Goal: Information Seeking & Learning: Learn about a topic

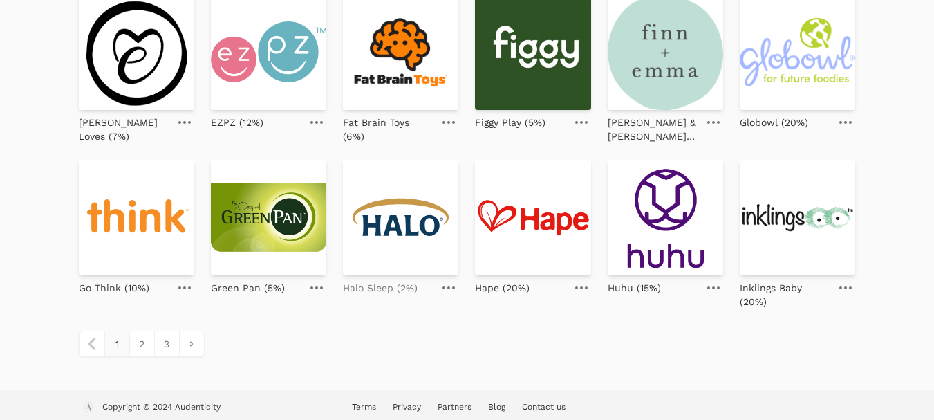
scroll to position [651, 0]
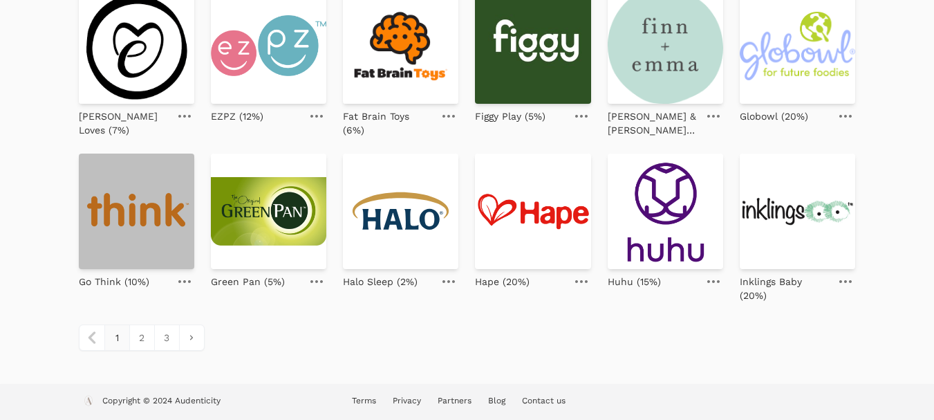
click at [118, 219] on img at bounding box center [136, 211] width 115 height 115
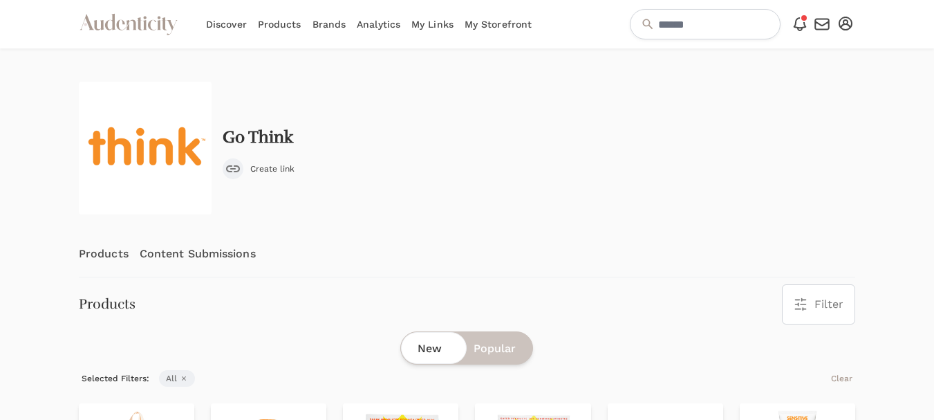
click at [203, 249] on link "Content Submissions" at bounding box center [198, 254] width 116 height 46
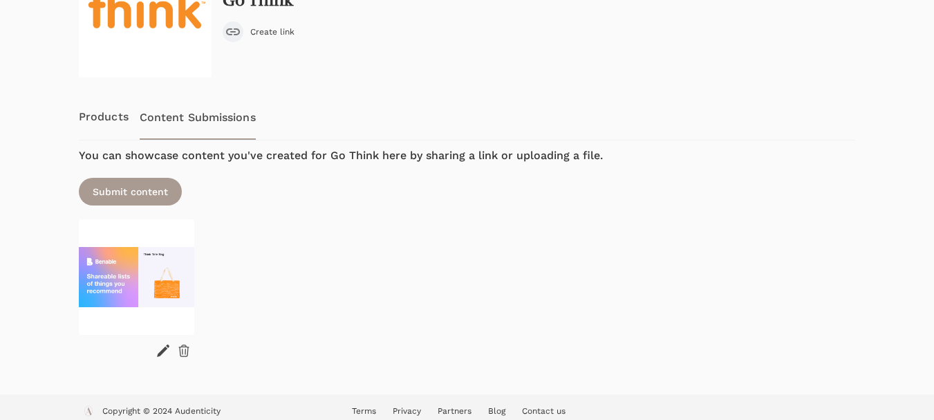
scroll to position [138, 0]
click at [183, 347] on icon at bounding box center [184, 349] width 14 height 14
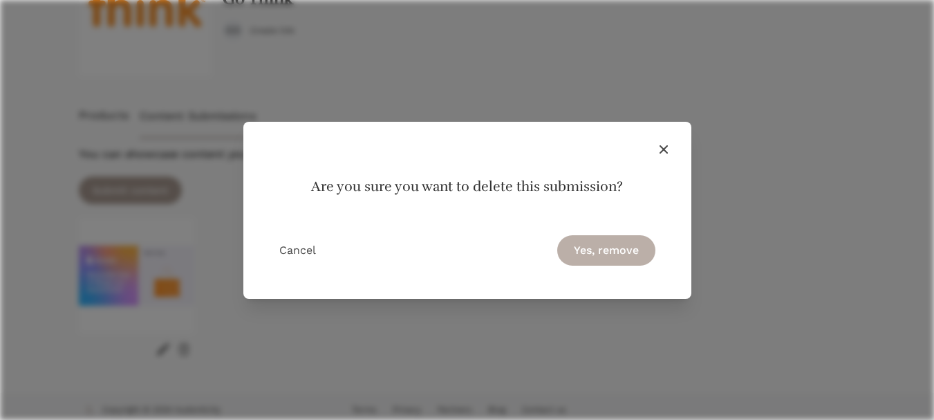
click at [609, 250] on button "Yes, remove" at bounding box center [606, 250] width 98 height 30
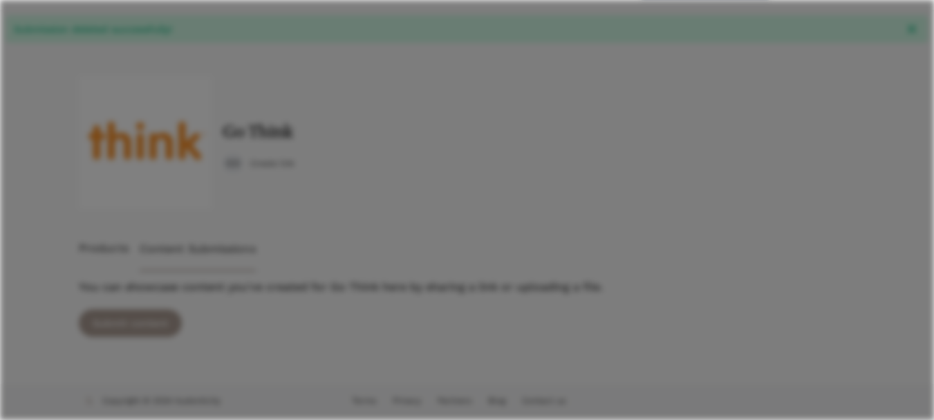
scroll to position [39, 0]
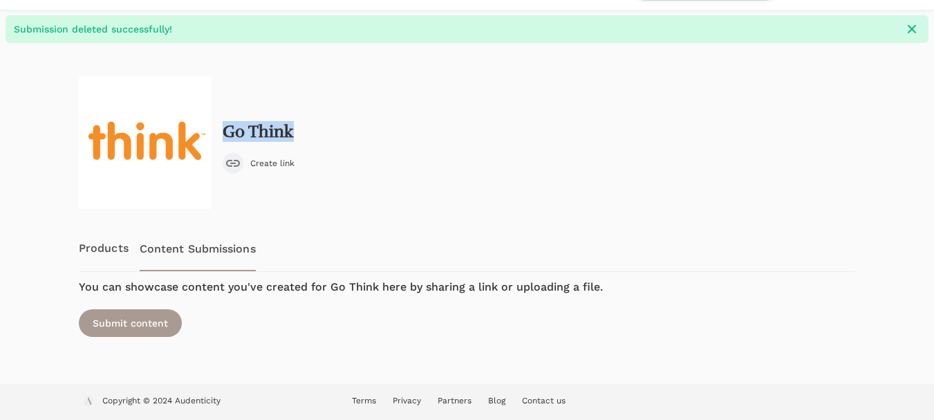
drag, startPoint x: 306, startPoint y: 131, endPoint x: 221, endPoint y: 128, distance: 84.4
click at [221, 128] on div "Go Think Create link" at bounding box center [467, 142] width 777 height 133
copy h2 "Go Think"
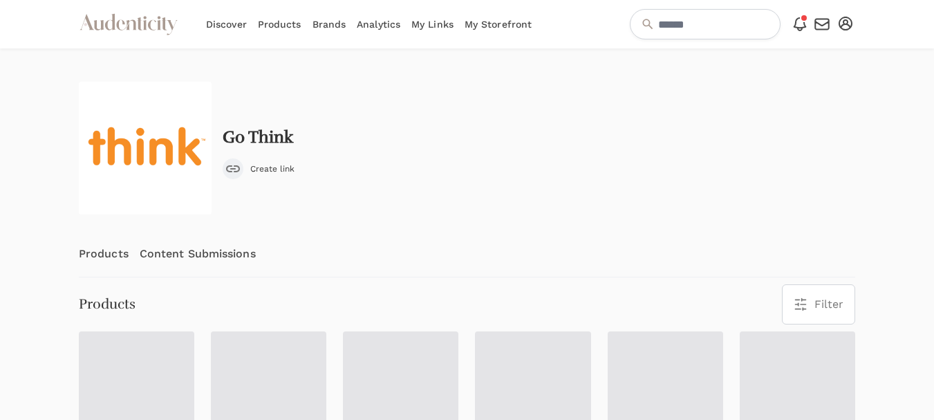
click at [110, 252] on link "Products" at bounding box center [104, 254] width 50 height 46
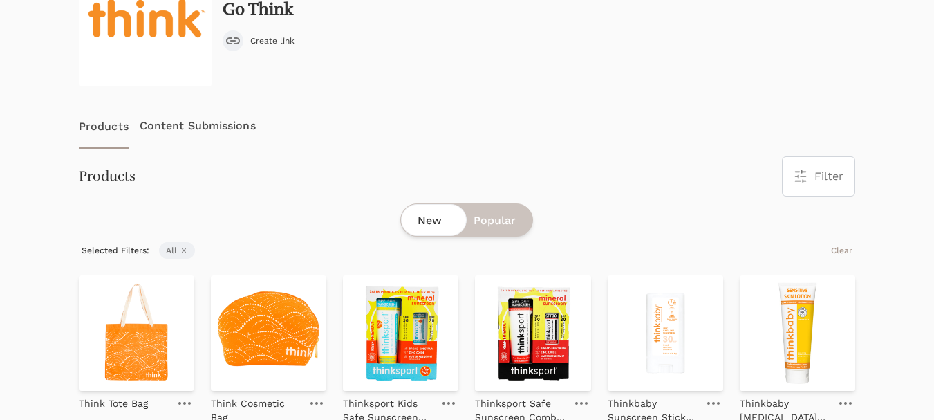
scroll to position [207, 0]
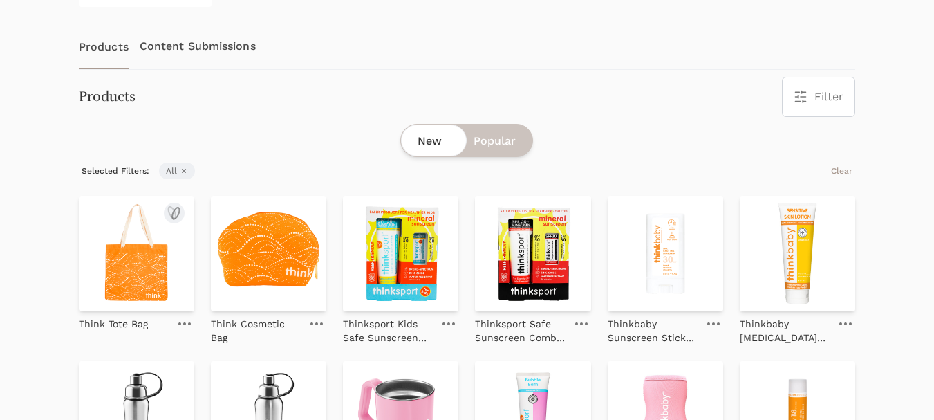
click at [165, 259] on img at bounding box center [136, 253] width 115 height 115
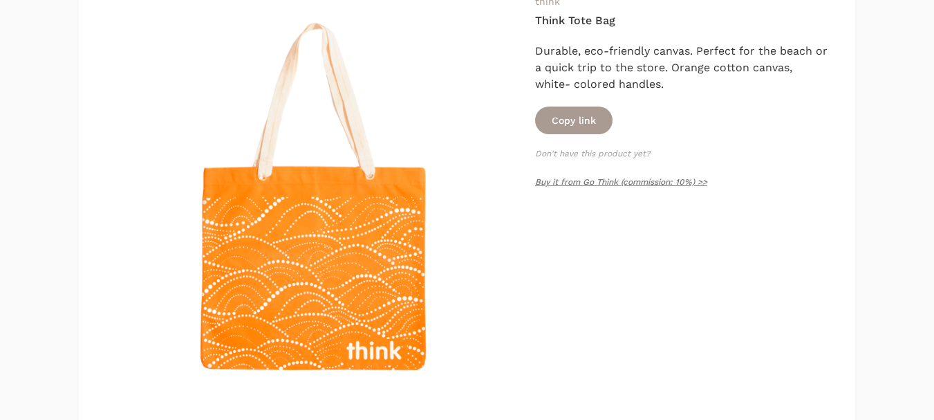
scroll to position [207, 0]
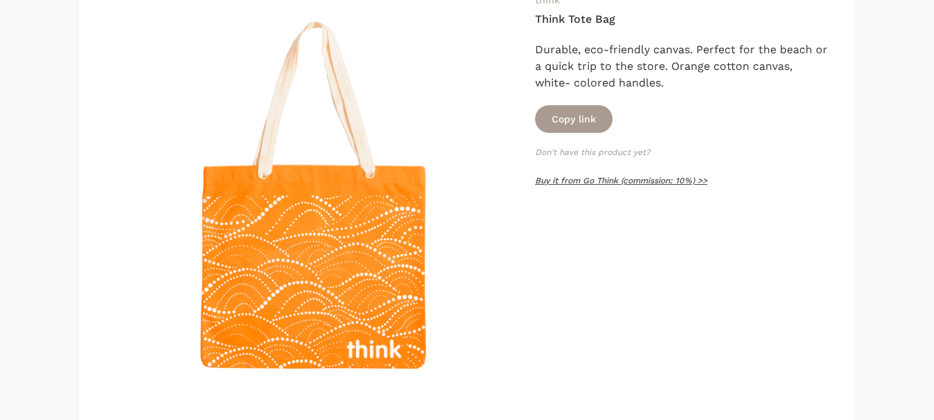
click at [662, 176] on link "Buy it from Go Think (commission: 10%) >>" at bounding box center [621, 181] width 172 height 10
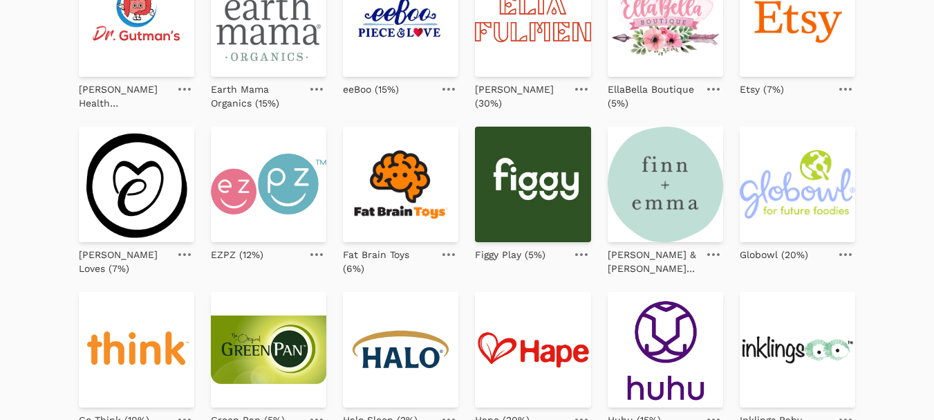
scroll to position [651, 0]
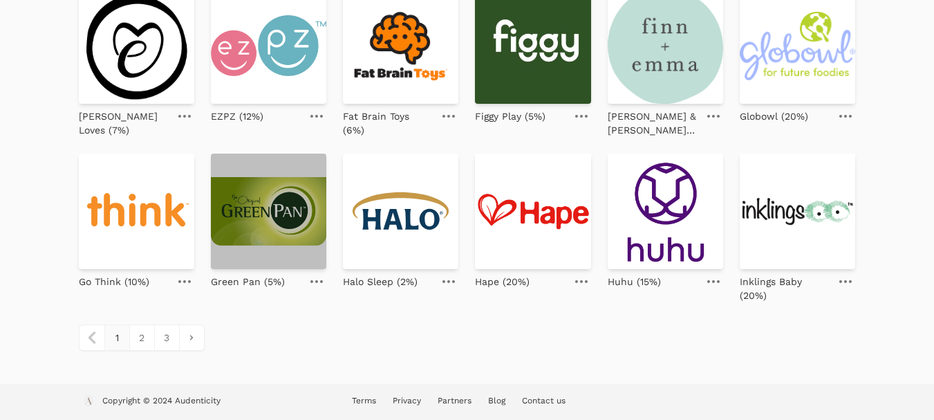
click at [272, 222] on img at bounding box center [268, 211] width 115 height 115
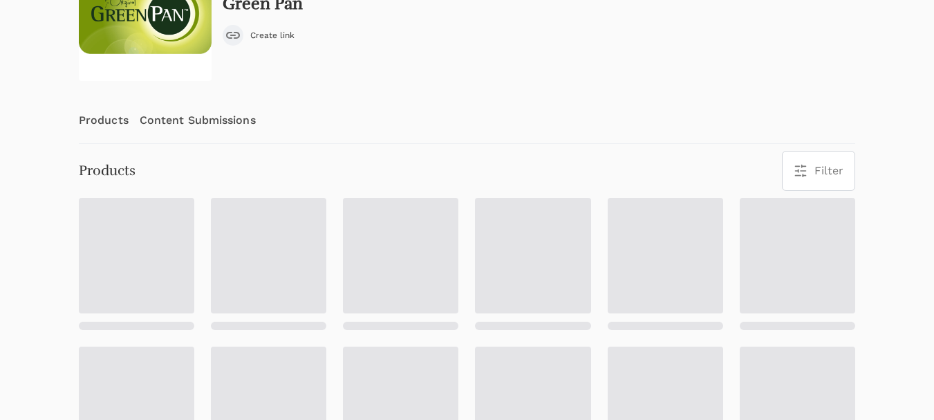
scroll to position [138, 0]
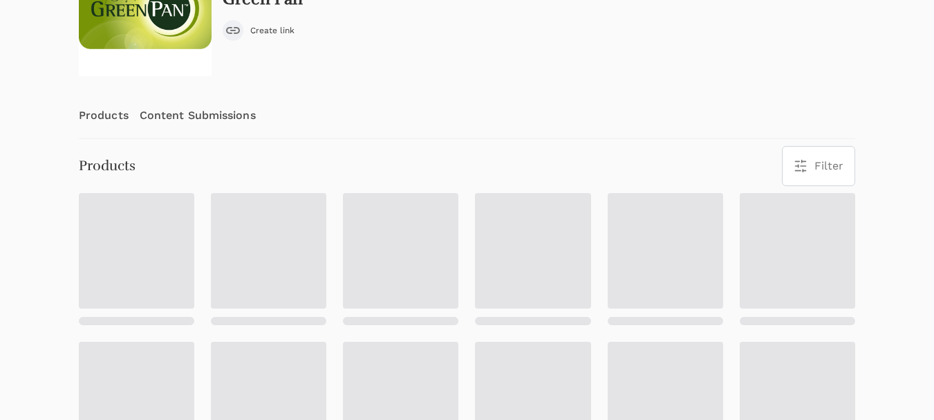
click at [194, 120] on link "Content Submissions" at bounding box center [198, 116] width 116 height 46
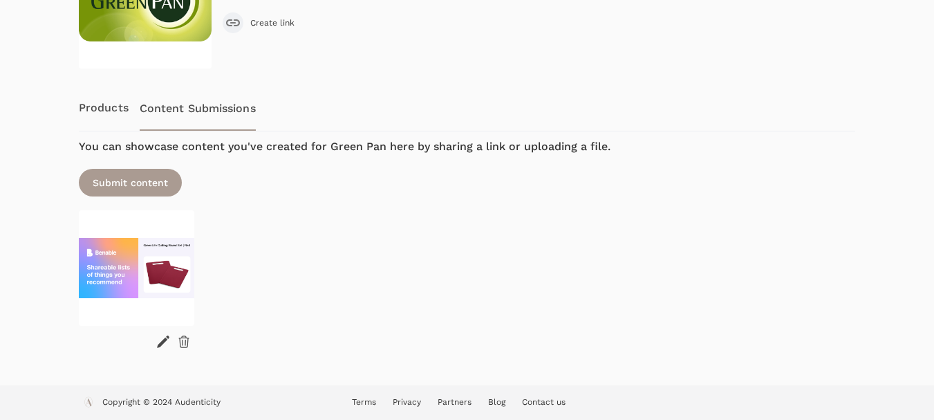
scroll to position [147, 0]
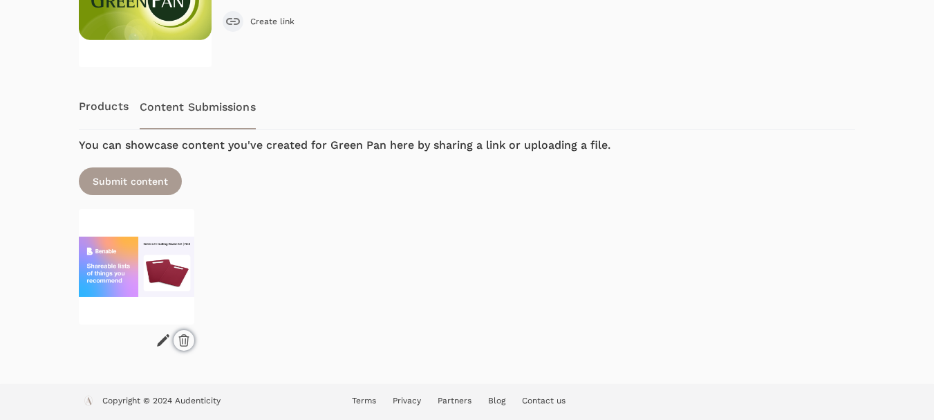
click at [179, 346] on icon at bounding box center [184, 340] width 14 height 14
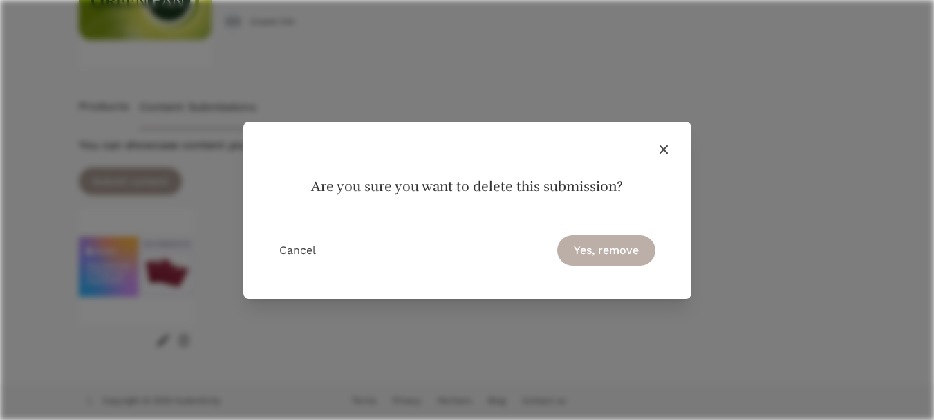
click at [600, 259] on button "Yes, remove" at bounding box center [606, 250] width 98 height 30
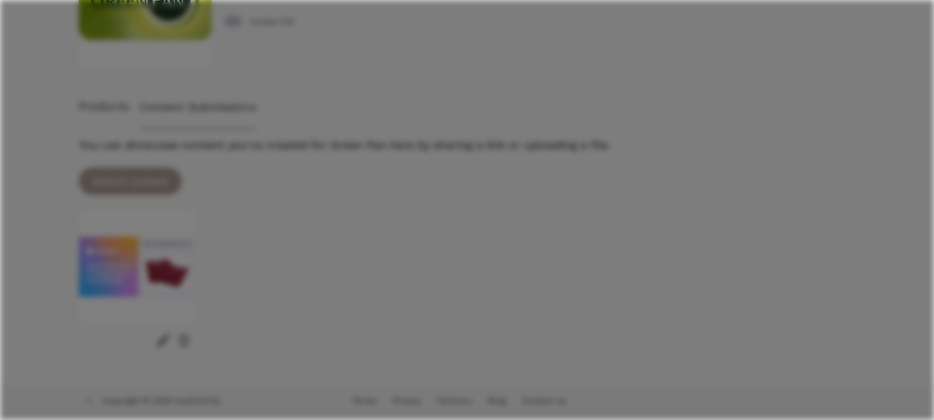
scroll to position [39, 0]
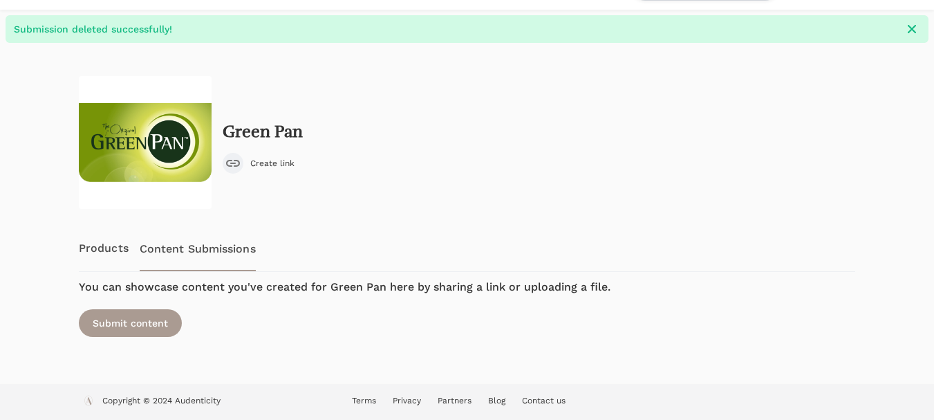
click at [109, 247] on link "Products" at bounding box center [104, 248] width 50 height 46
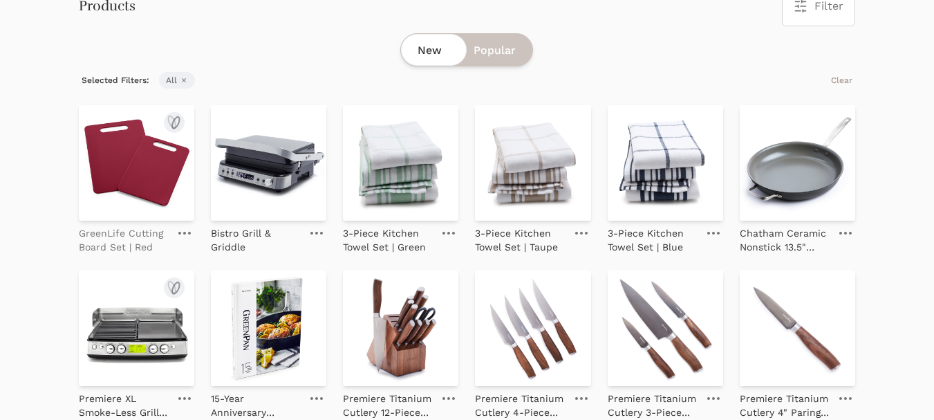
scroll to position [346, 0]
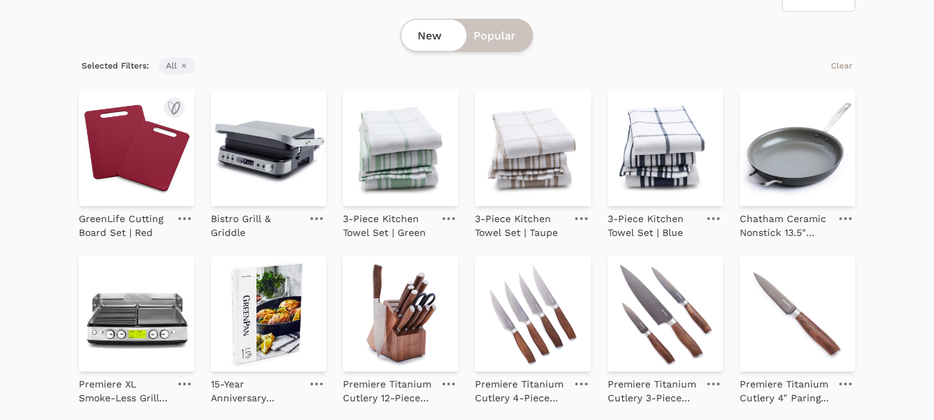
click at [154, 169] on img at bounding box center [136, 148] width 115 height 115
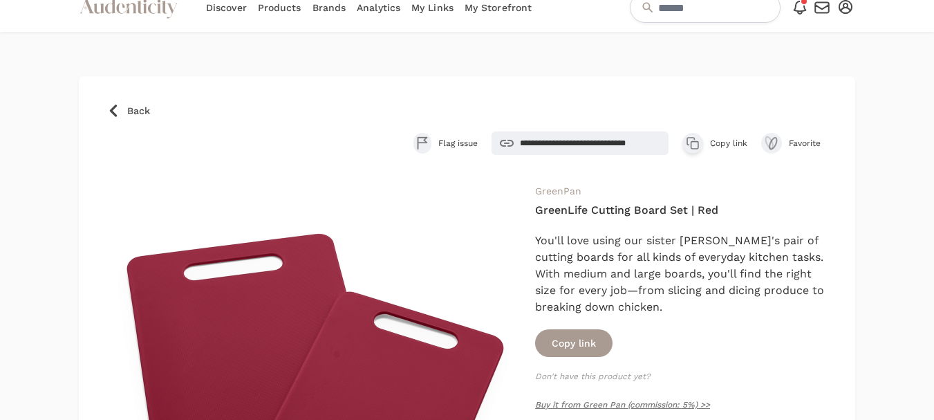
scroll to position [138, 0]
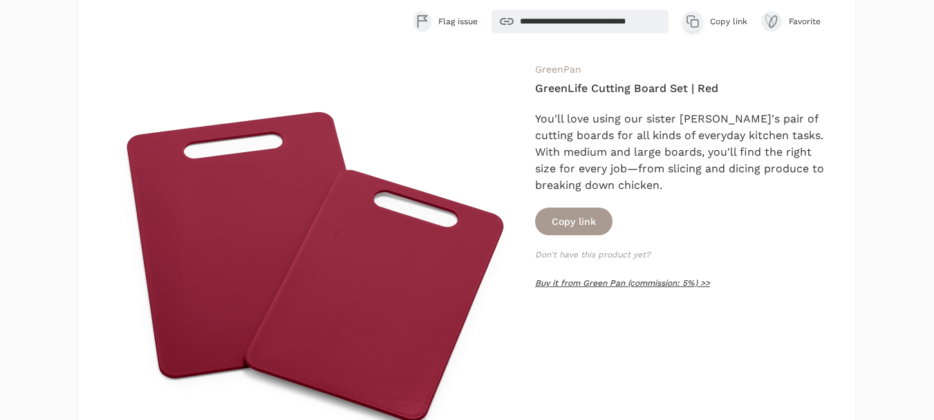
click at [665, 285] on link "Buy it from Green Pan (commission: 5%) >>" at bounding box center [622, 283] width 175 height 10
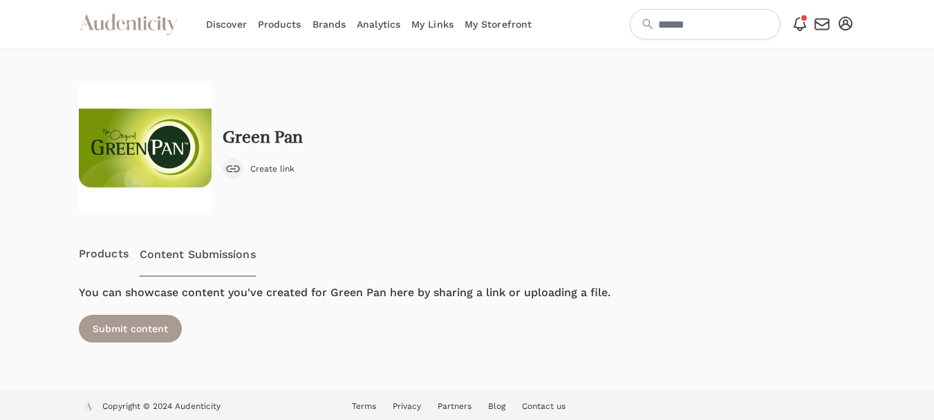
scroll to position [6, 0]
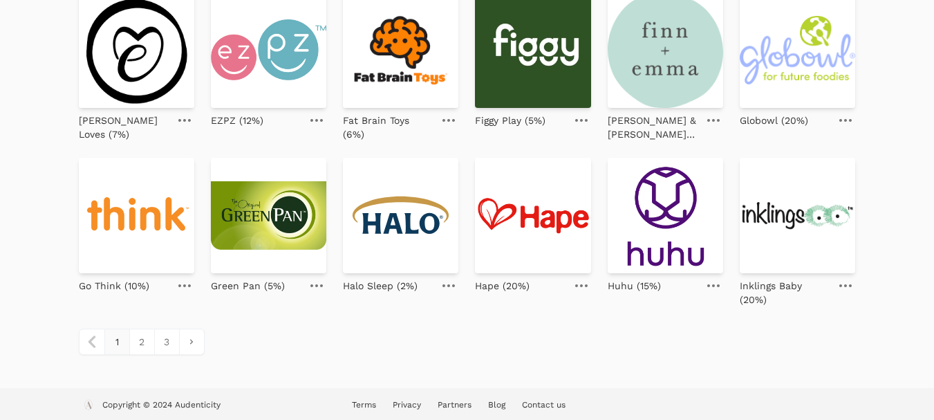
scroll to position [651, 0]
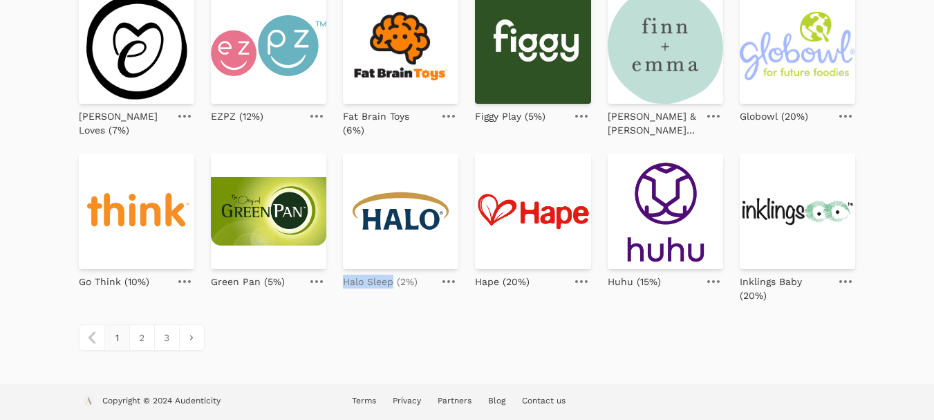
drag, startPoint x: 340, startPoint y: 280, endPoint x: 395, endPoint y: 284, distance: 55.4
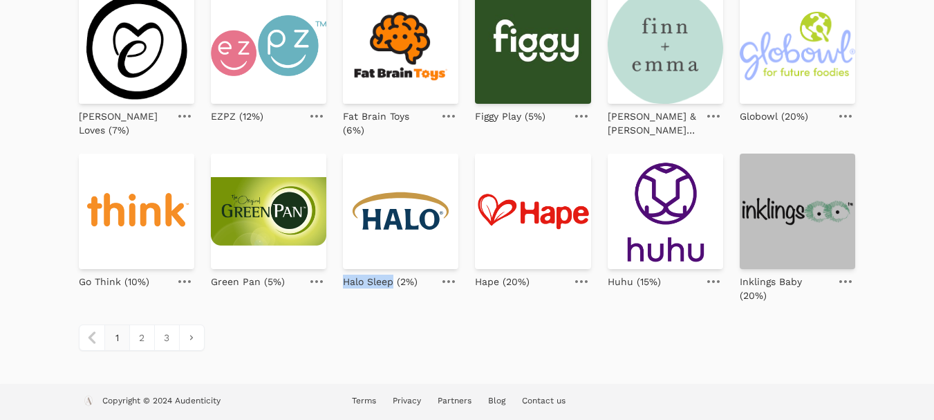
copy p "Halo Sleep"
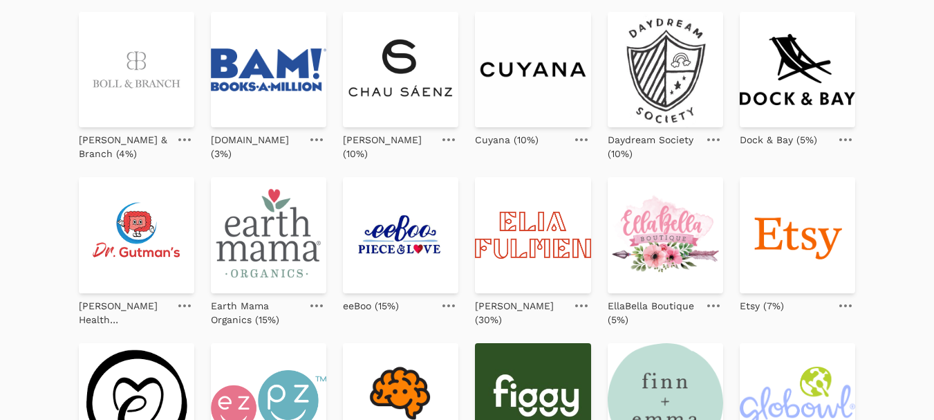
scroll to position [236, 0]
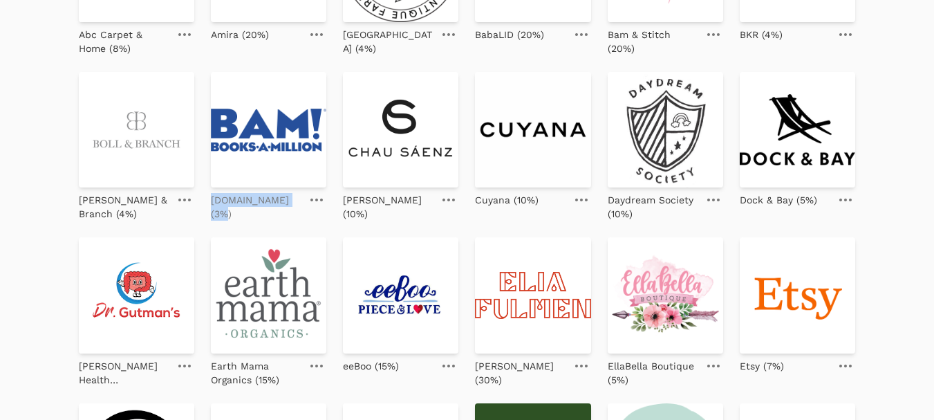
drag, startPoint x: 210, startPoint y: 198, endPoint x: 300, endPoint y: 201, distance: 89.9
click at [300, 201] on div "Abc Carpet & Home (8%) Amira (20%) Antique Farm House (4%) BabaLID (20%) Bam & …" at bounding box center [467, 312] width 777 height 811
copy p "Booksamillion.com"
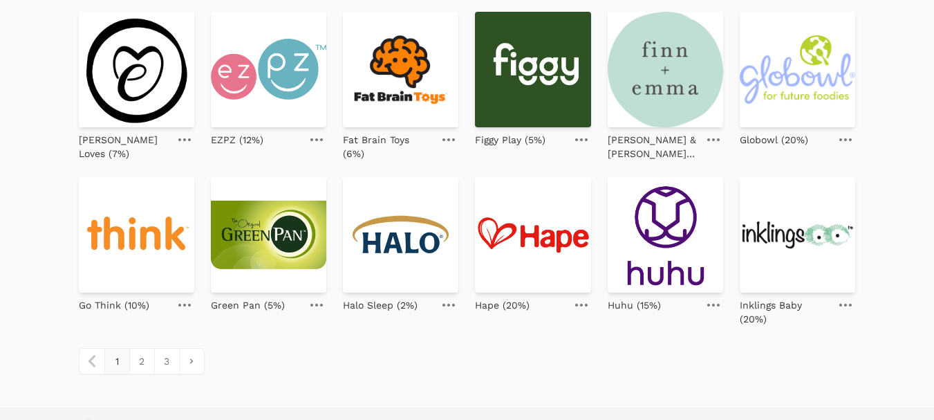
scroll to position [651, 0]
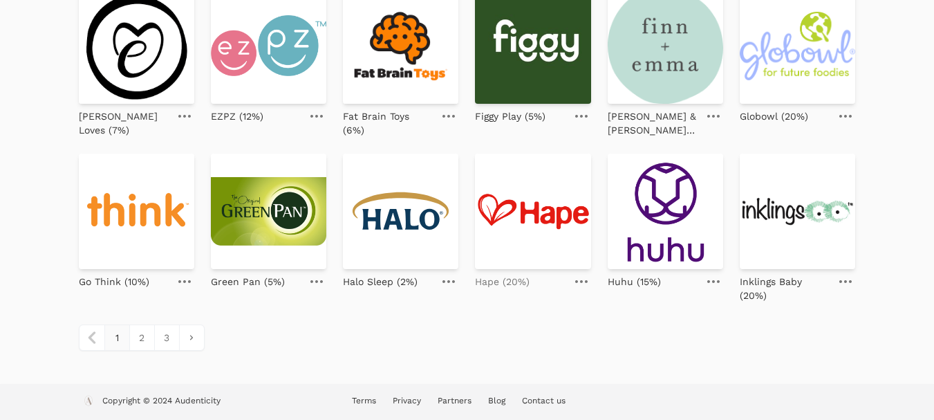
click at [485, 284] on p "Hape (20%)" at bounding box center [502, 282] width 55 height 14
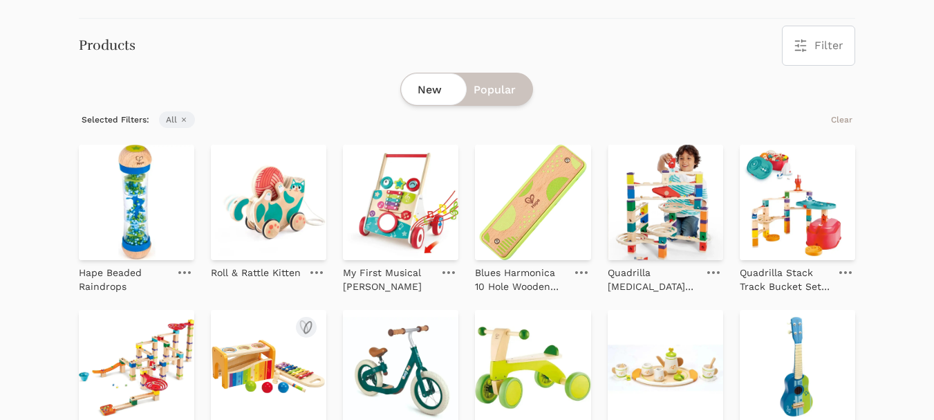
scroll to position [138, 0]
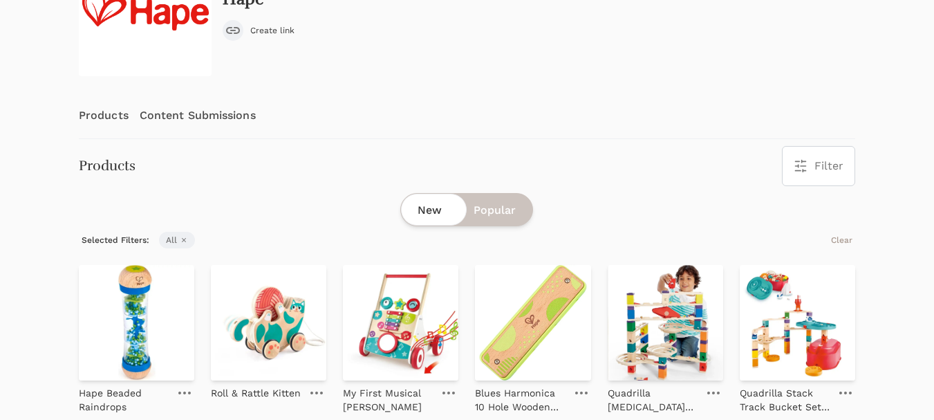
click at [228, 113] on link "Content Submissions" at bounding box center [198, 116] width 116 height 46
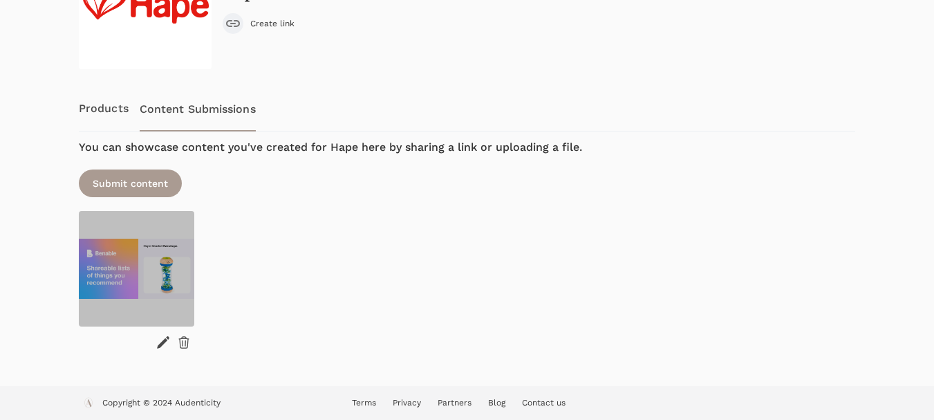
scroll to position [147, 0]
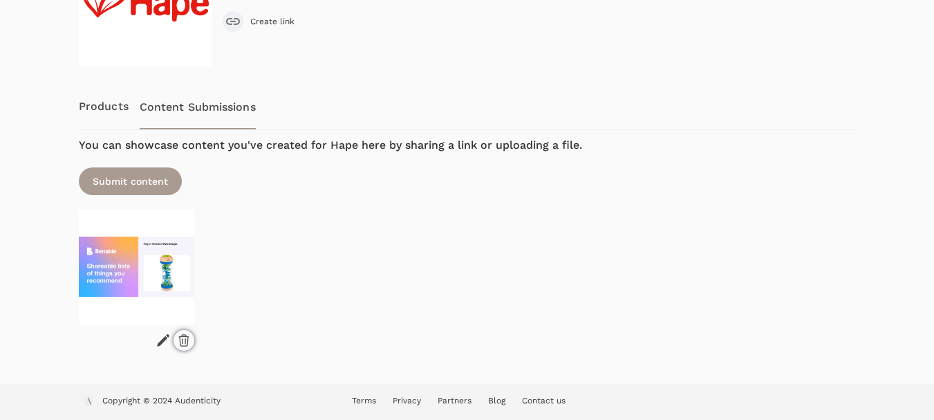
click at [183, 338] on icon at bounding box center [184, 340] width 14 height 14
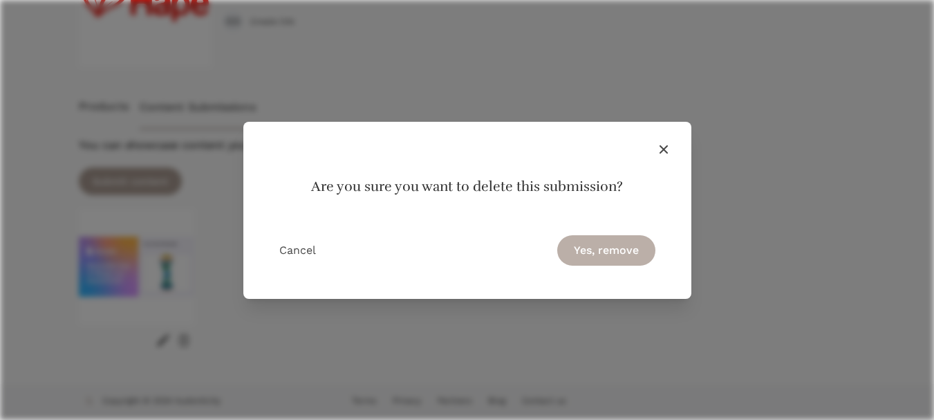
click at [626, 246] on button "Yes, remove" at bounding box center [606, 250] width 98 height 30
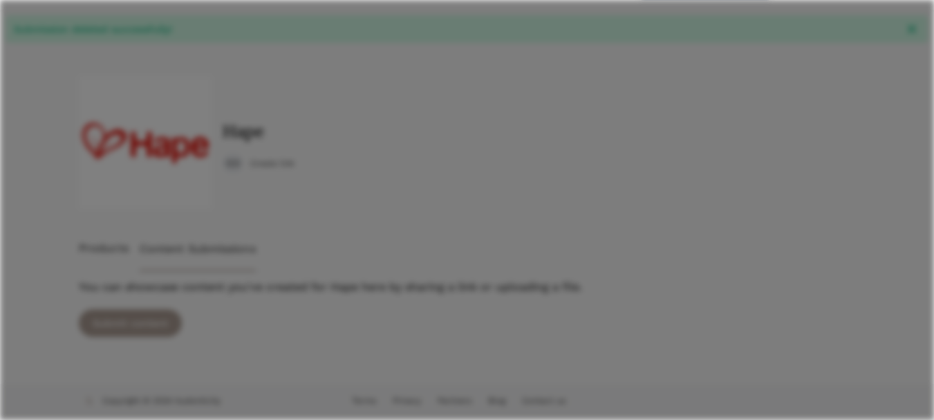
scroll to position [39, 0]
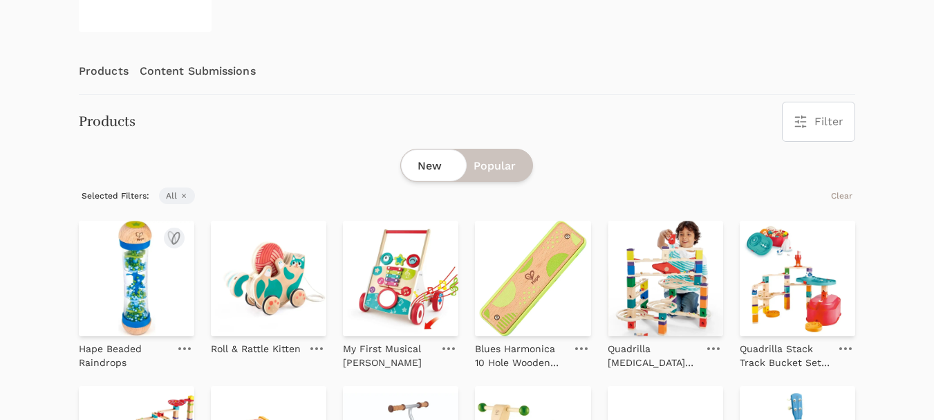
scroll to position [207, 0]
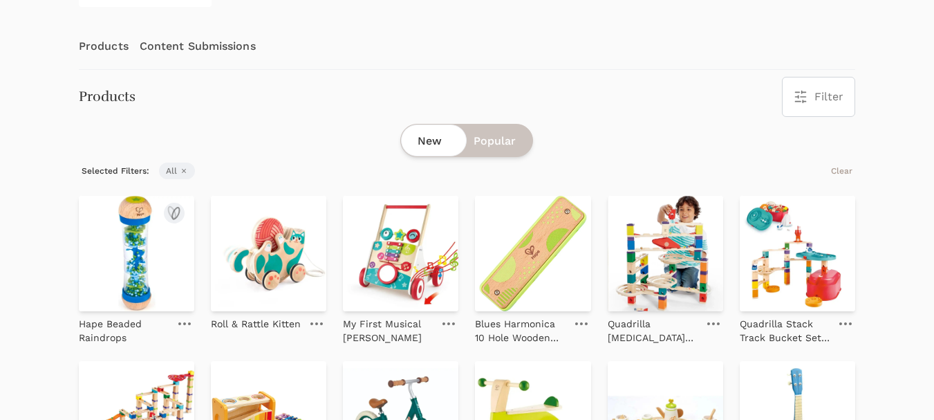
click at [138, 253] on img at bounding box center [136, 253] width 115 height 115
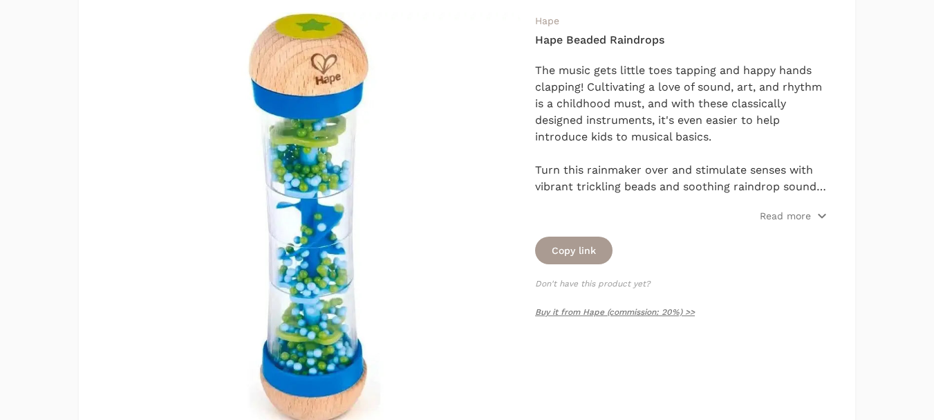
scroll to position [207, 0]
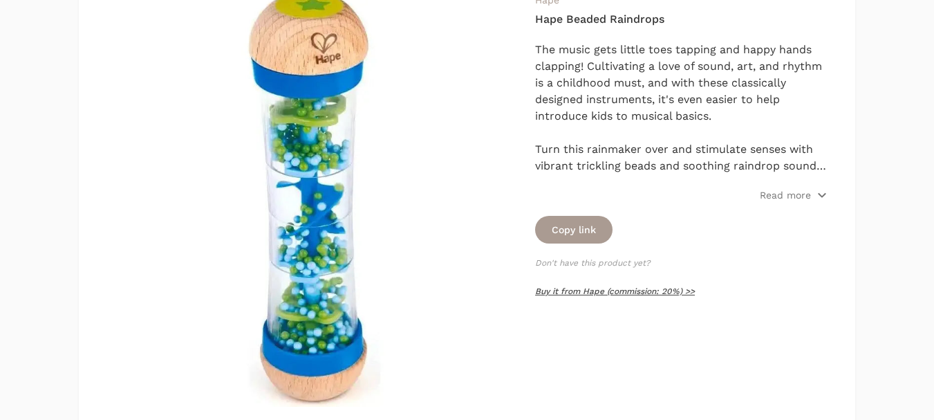
click at [598, 288] on link "Buy it from Hape (commission: 20%) >>" at bounding box center [615, 291] width 160 height 10
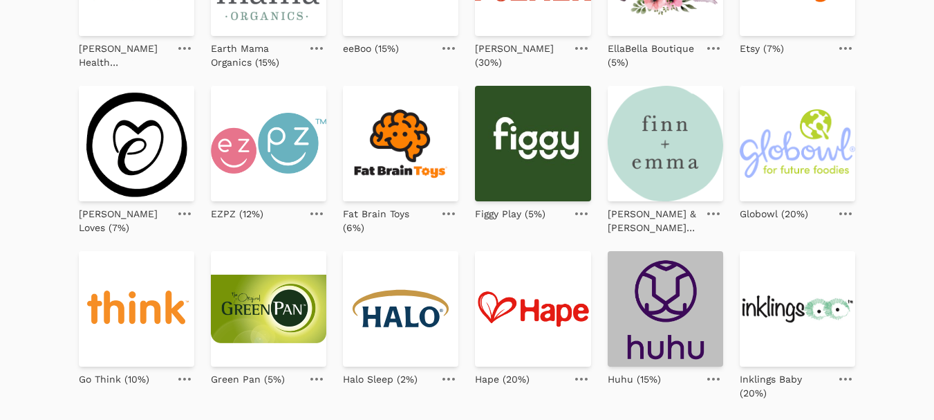
scroll to position [651, 0]
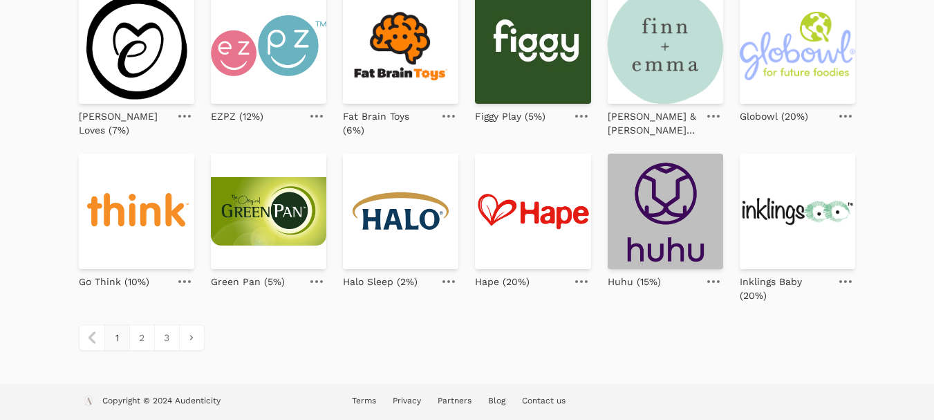
click at [665, 251] on img at bounding box center [665, 211] width 115 height 115
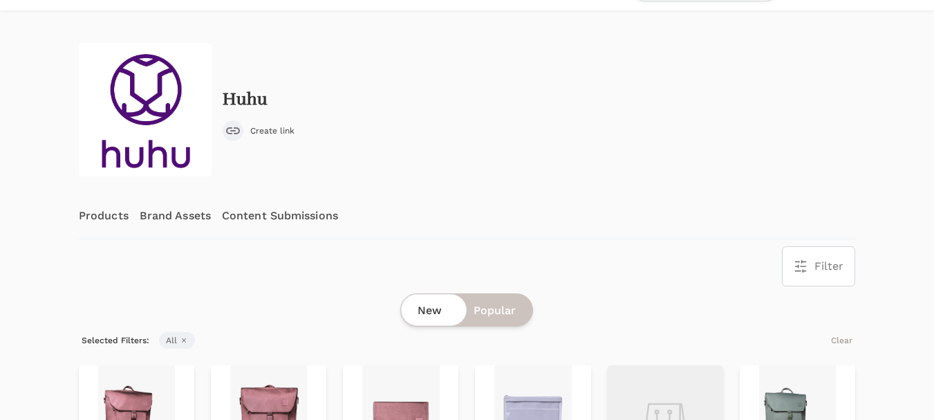
scroll to position [69, 0]
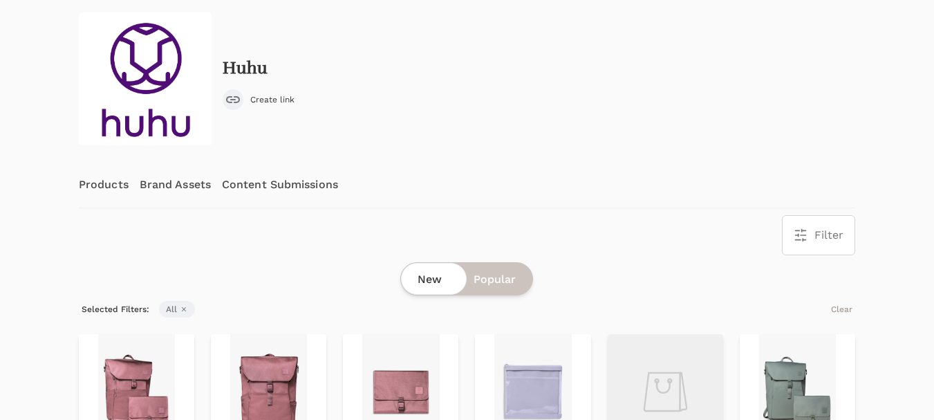
click at [276, 180] on link "Content Submissions" at bounding box center [280, 185] width 116 height 46
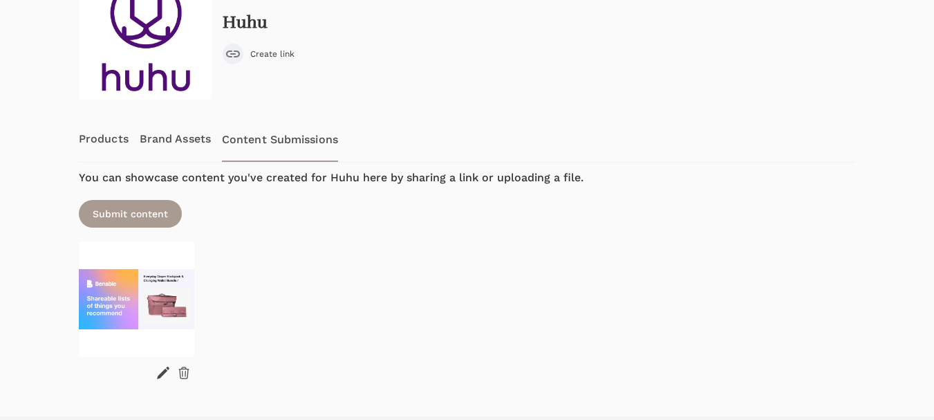
scroll to position [147, 0]
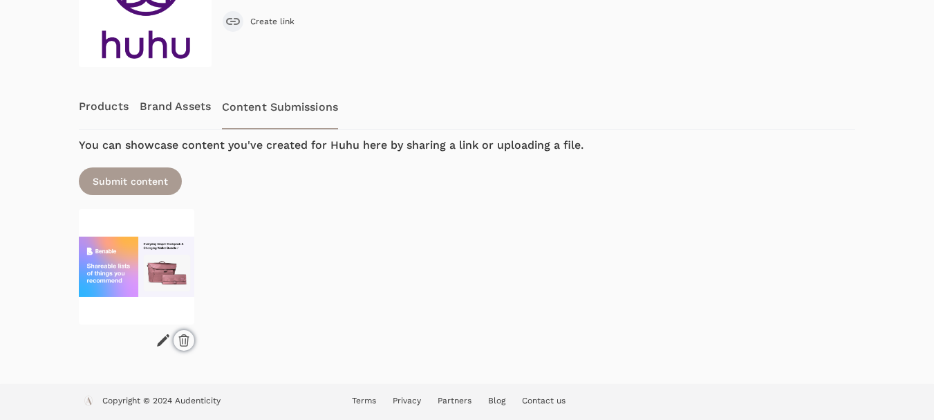
click at [185, 343] on icon at bounding box center [184, 340] width 10 height 11
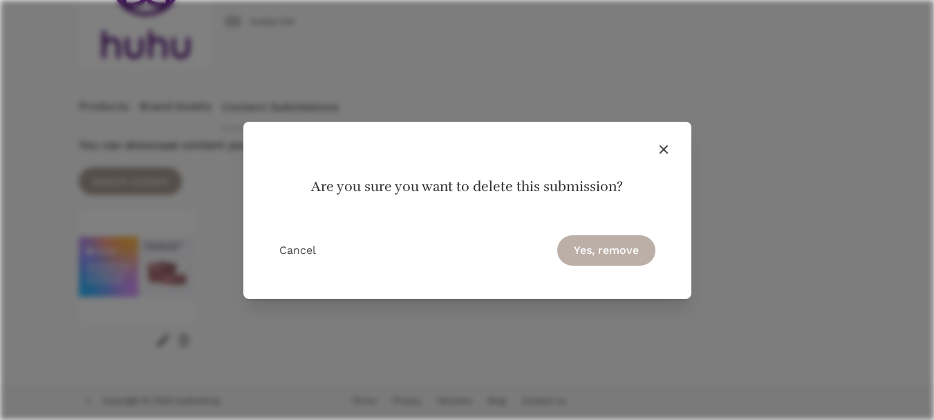
click at [600, 252] on button "Yes, remove" at bounding box center [606, 250] width 98 height 30
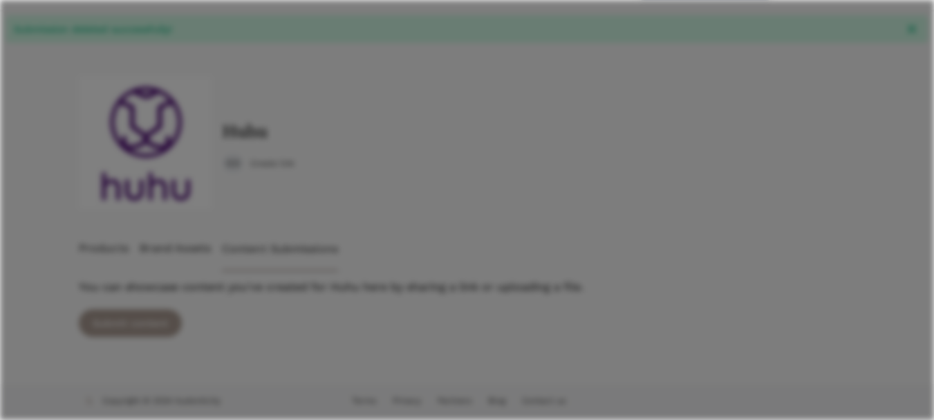
scroll to position [39, 0]
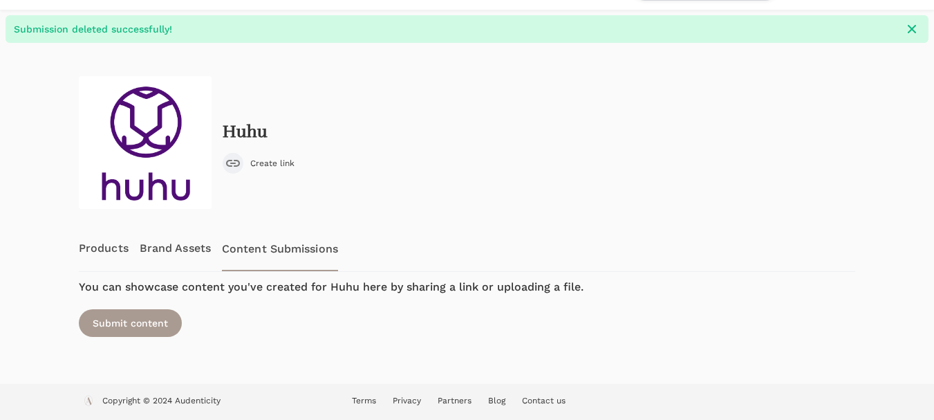
click at [111, 252] on link "Products" at bounding box center [104, 248] width 50 height 46
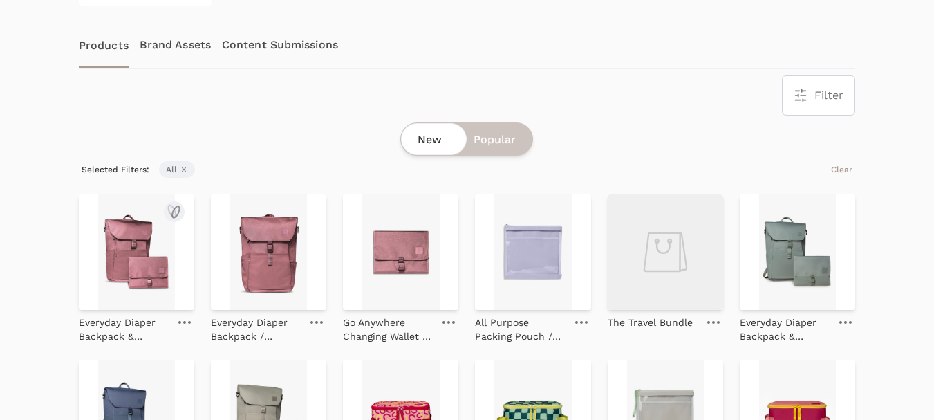
scroll to position [277, 0]
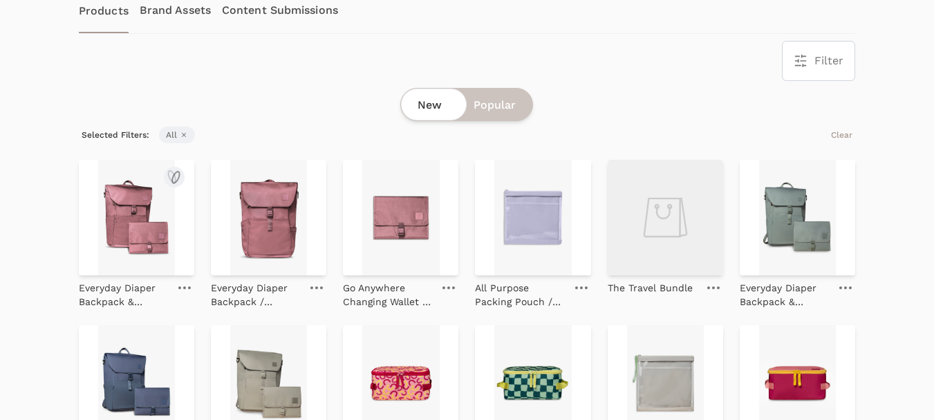
click at [138, 226] on img at bounding box center [136, 217] width 115 height 115
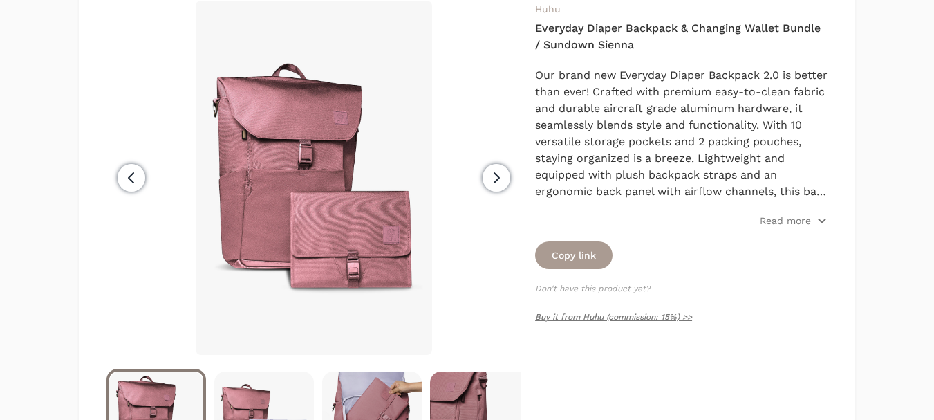
scroll to position [207, 0]
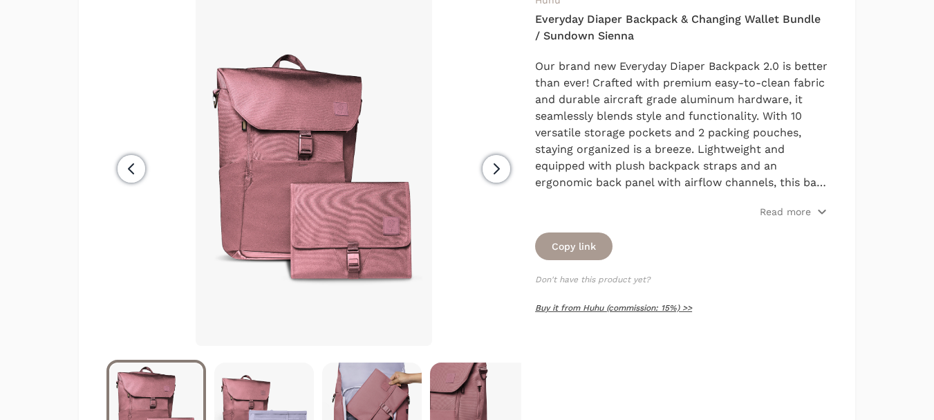
click at [597, 311] on link "Buy it from Huhu (commission: 15%) >>" at bounding box center [613, 308] width 157 height 10
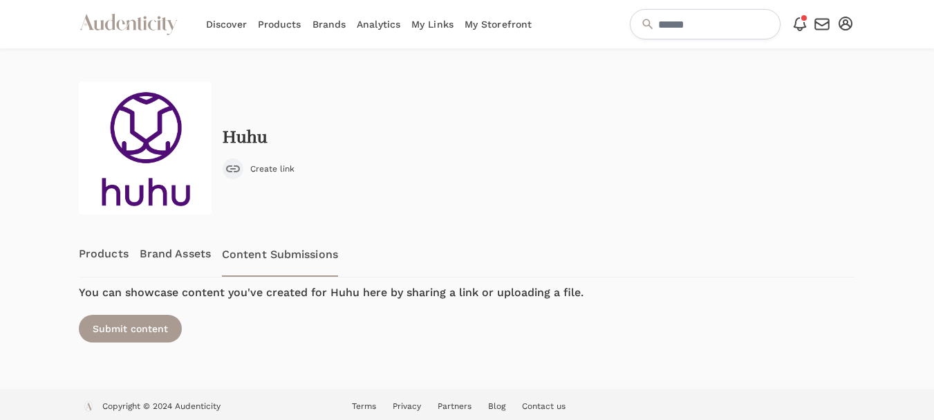
scroll to position [6, 0]
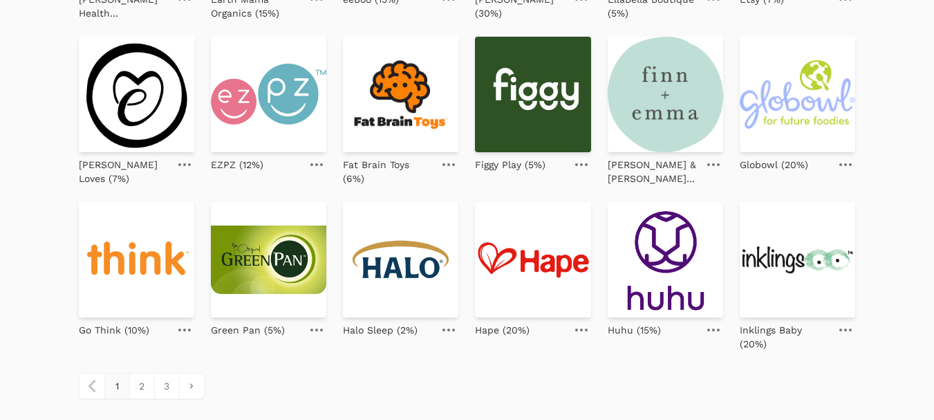
scroll to position [651, 0]
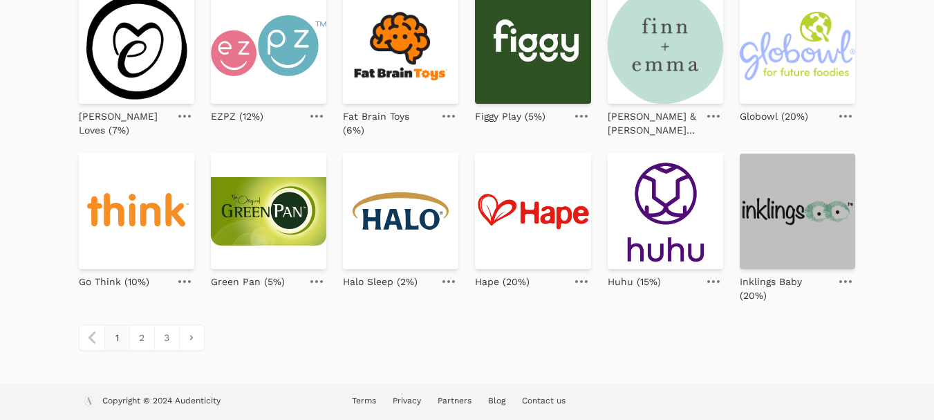
click at [788, 217] on img at bounding box center [797, 211] width 115 height 115
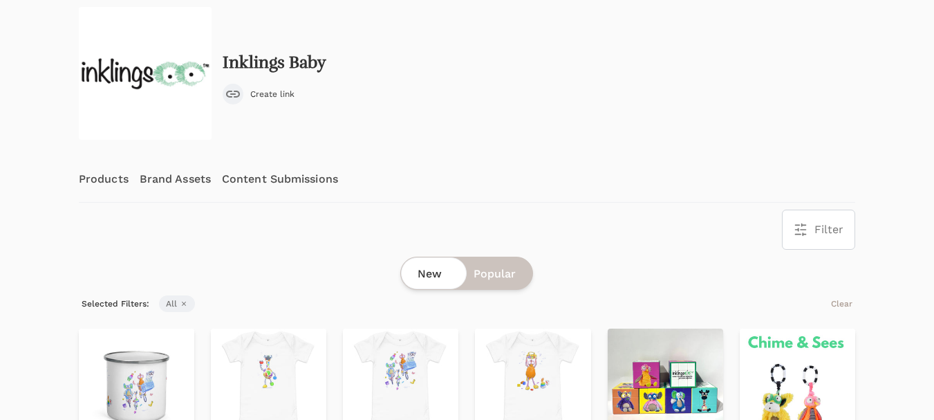
scroll to position [69, 0]
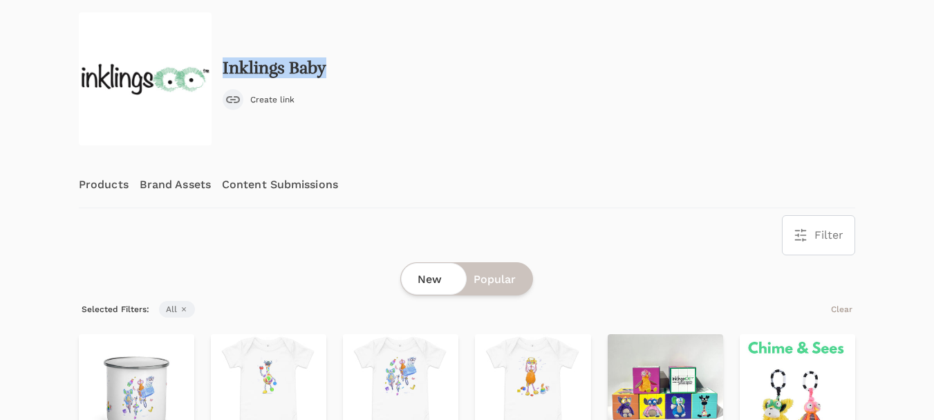
drag, startPoint x: 335, startPoint y: 67, endPoint x: 225, endPoint y: 78, distance: 110.5
click at [225, 78] on div "Inklings Baby Create link" at bounding box center [467, 78] width 777 height 133
copy h2 "Inklings Baby"
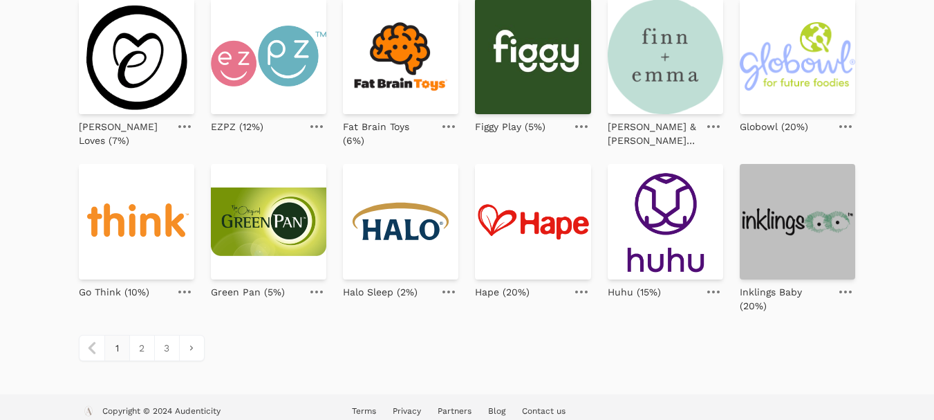
scroll to position [651, 0]
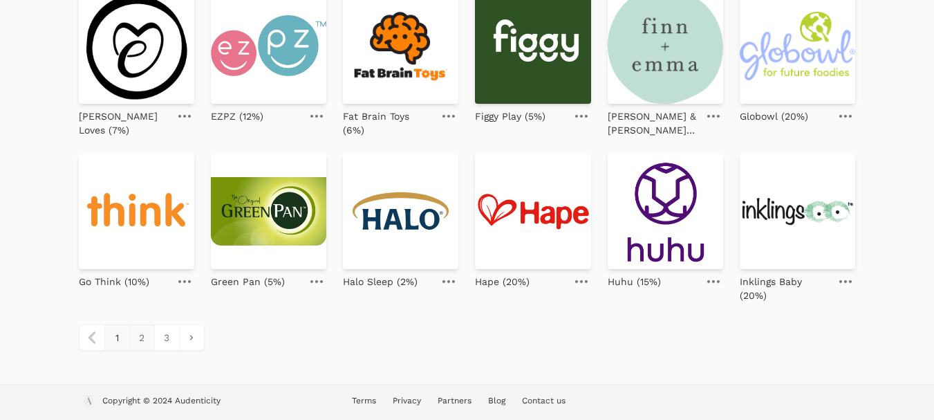
click at [140, 339] on link "2" at bounding box center [141, 337] width 25 height 25
